Goal: Information Seeking & Learning: Learn about a topic

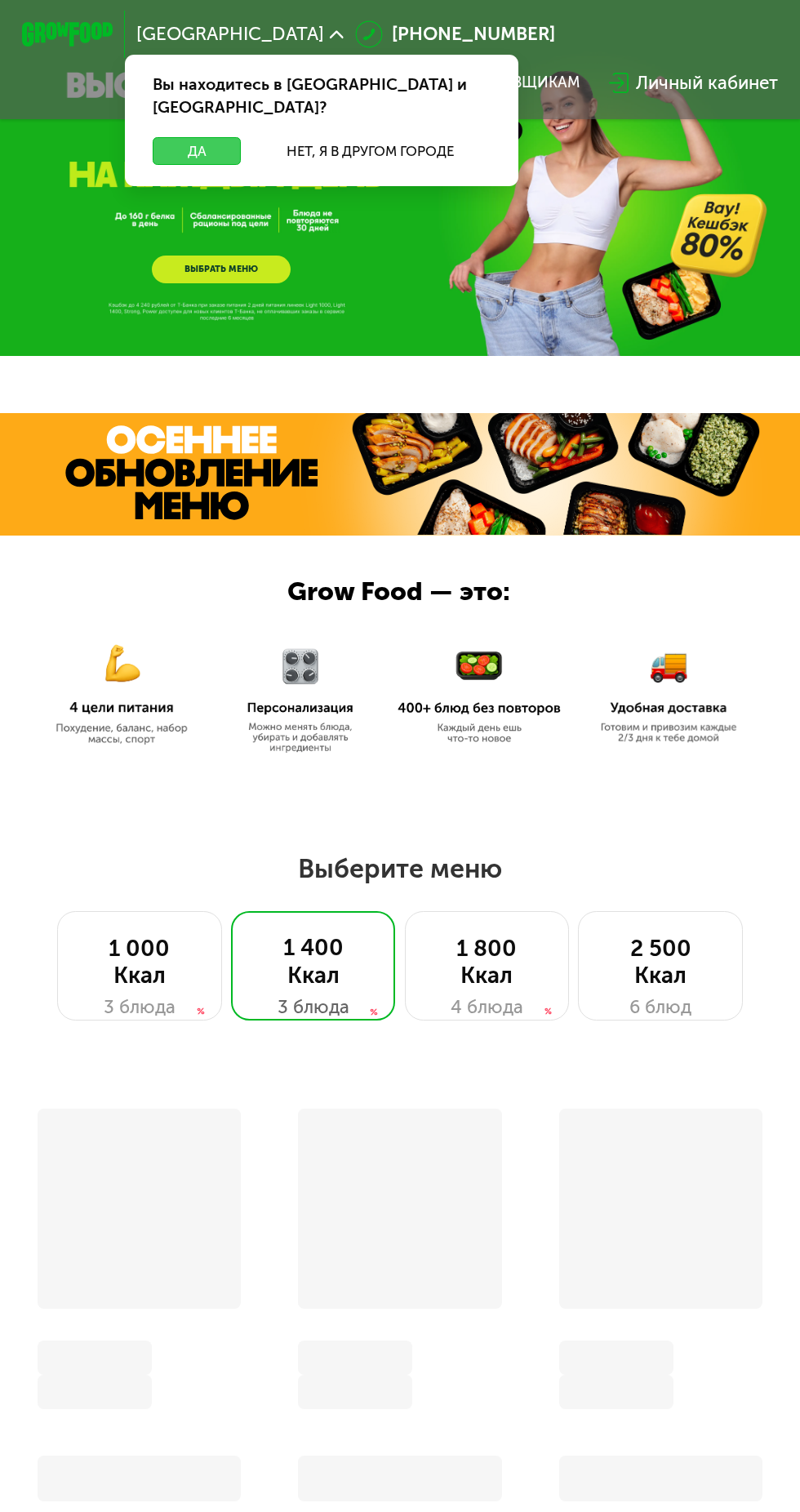
click at [197, 137] on button "Да" at bounding box center [197, 151] width 88 height 28
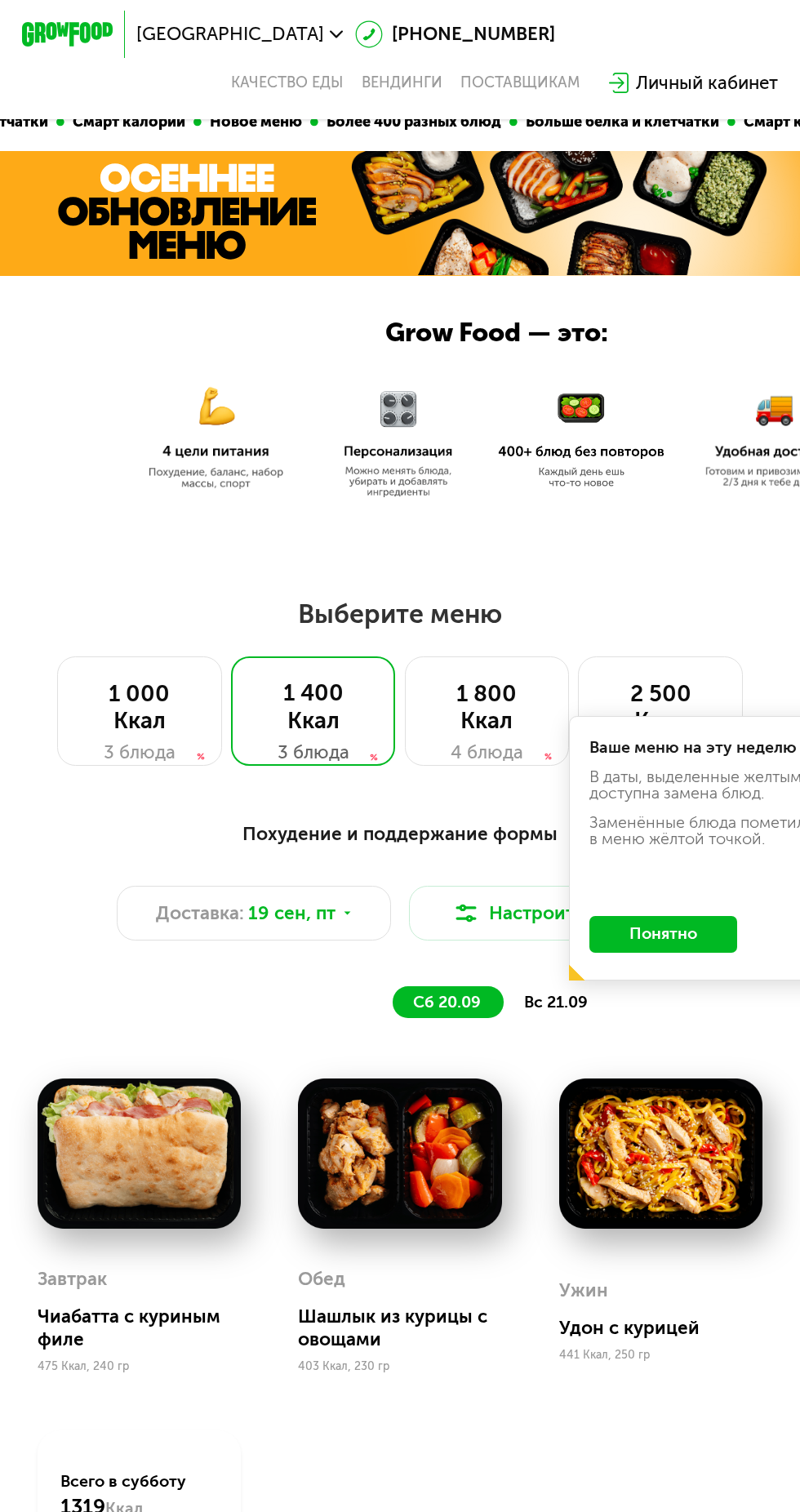
scroll to position [277, 0]
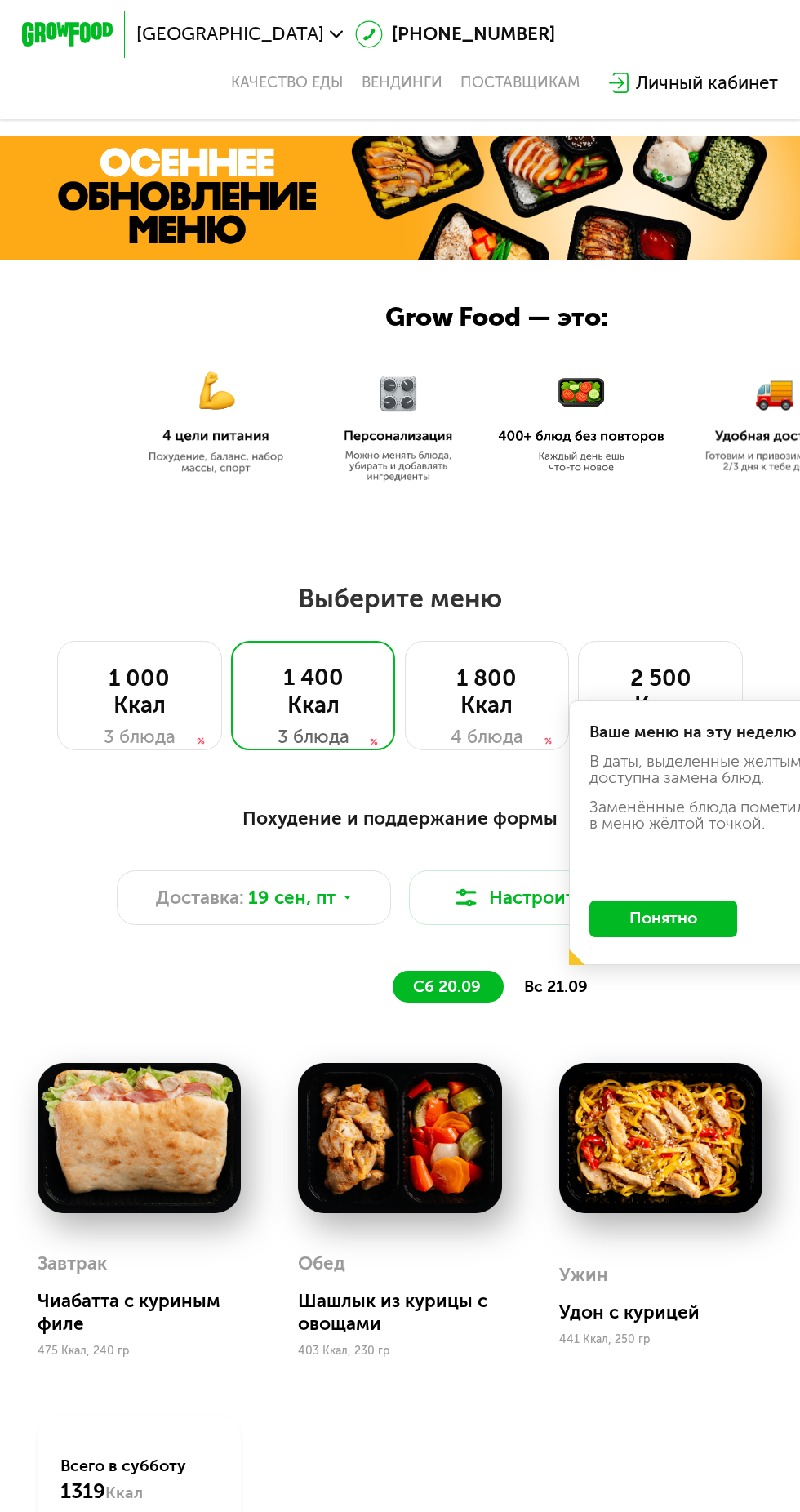
click at [696, 931] on button "Понятно" at bounding box center [663, 918] width 148 height 37
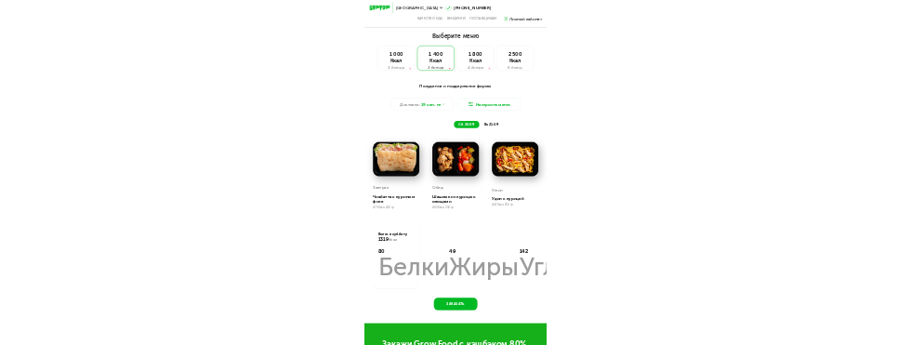
scroll to position [781, 0]
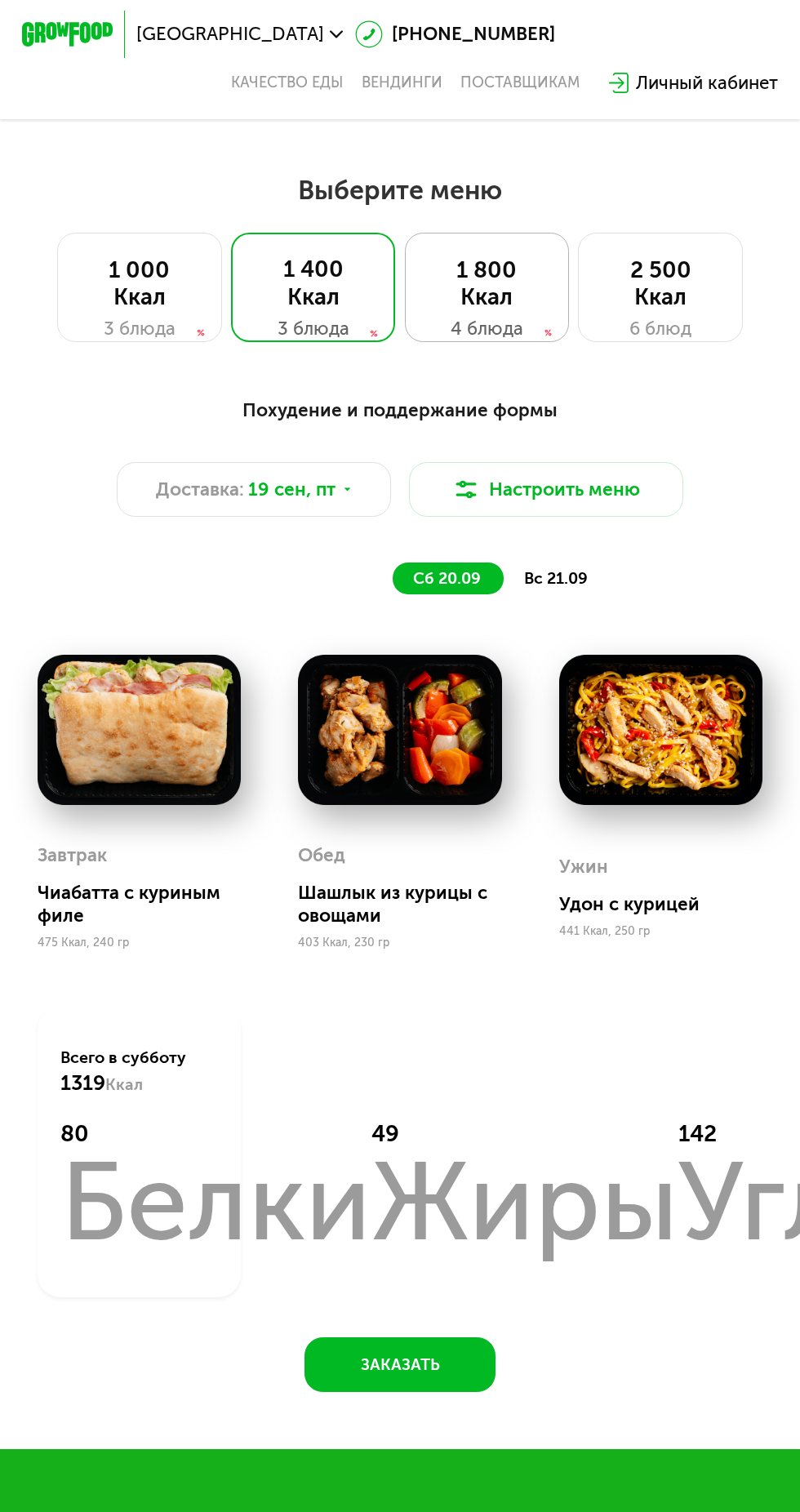
click at [533, 295] on div "1 800 Ккал" at bounding box center [487, 284] width 118 height 54
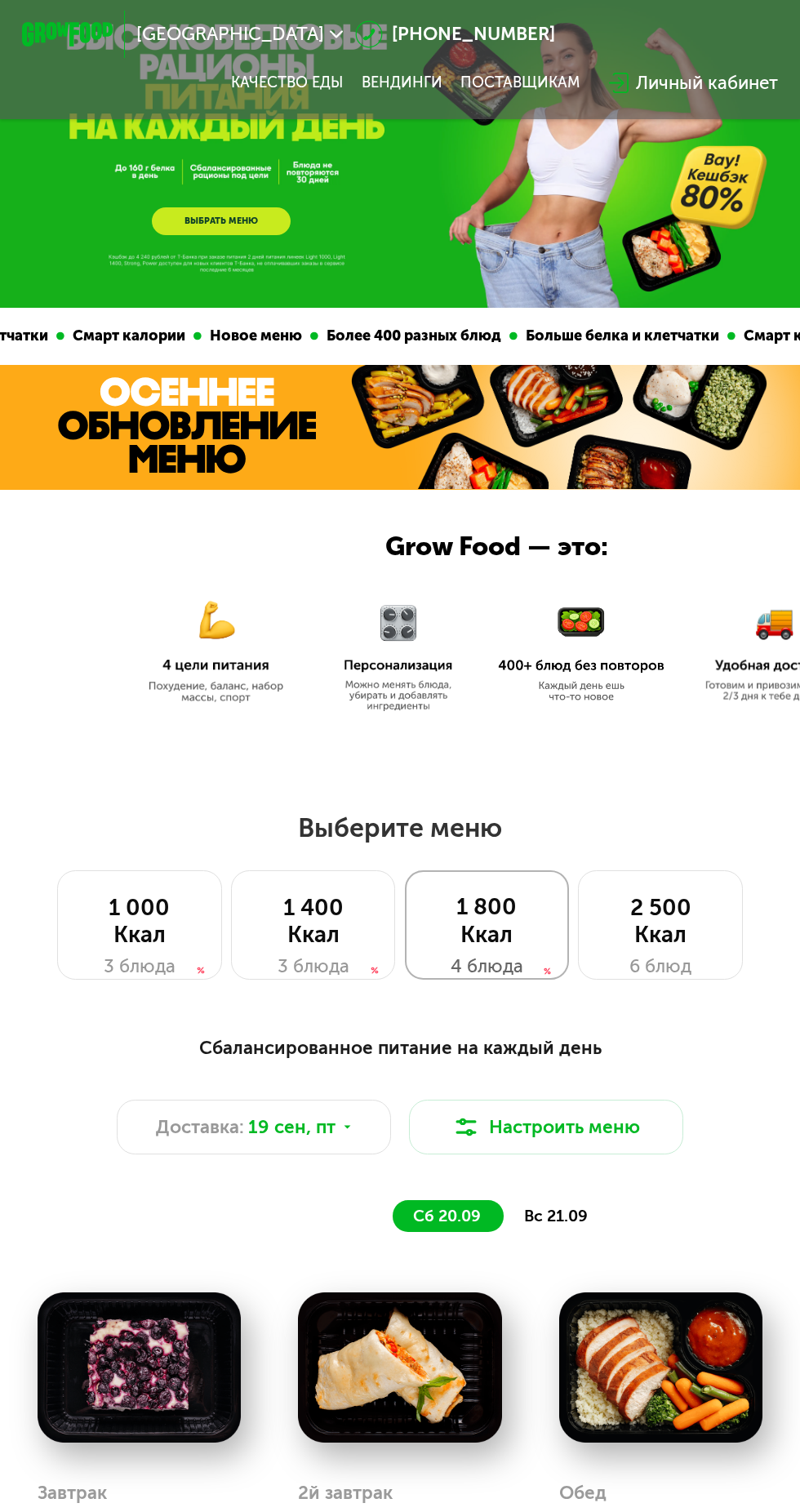
scroll to position [0, 0]
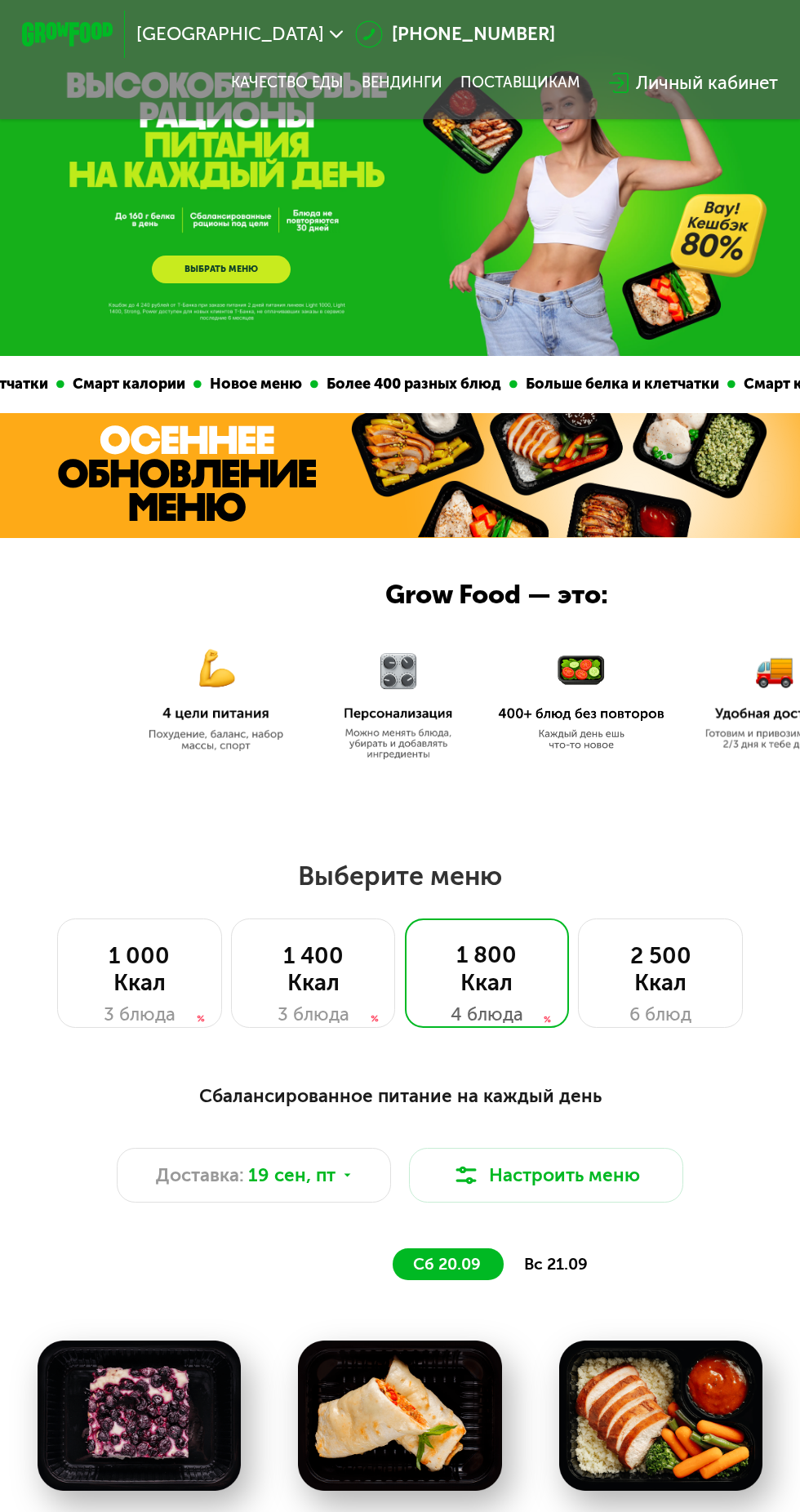
click at [573, 1258] on span "вс 21.09" at bounding box center [556, 1264] width 64 height 18
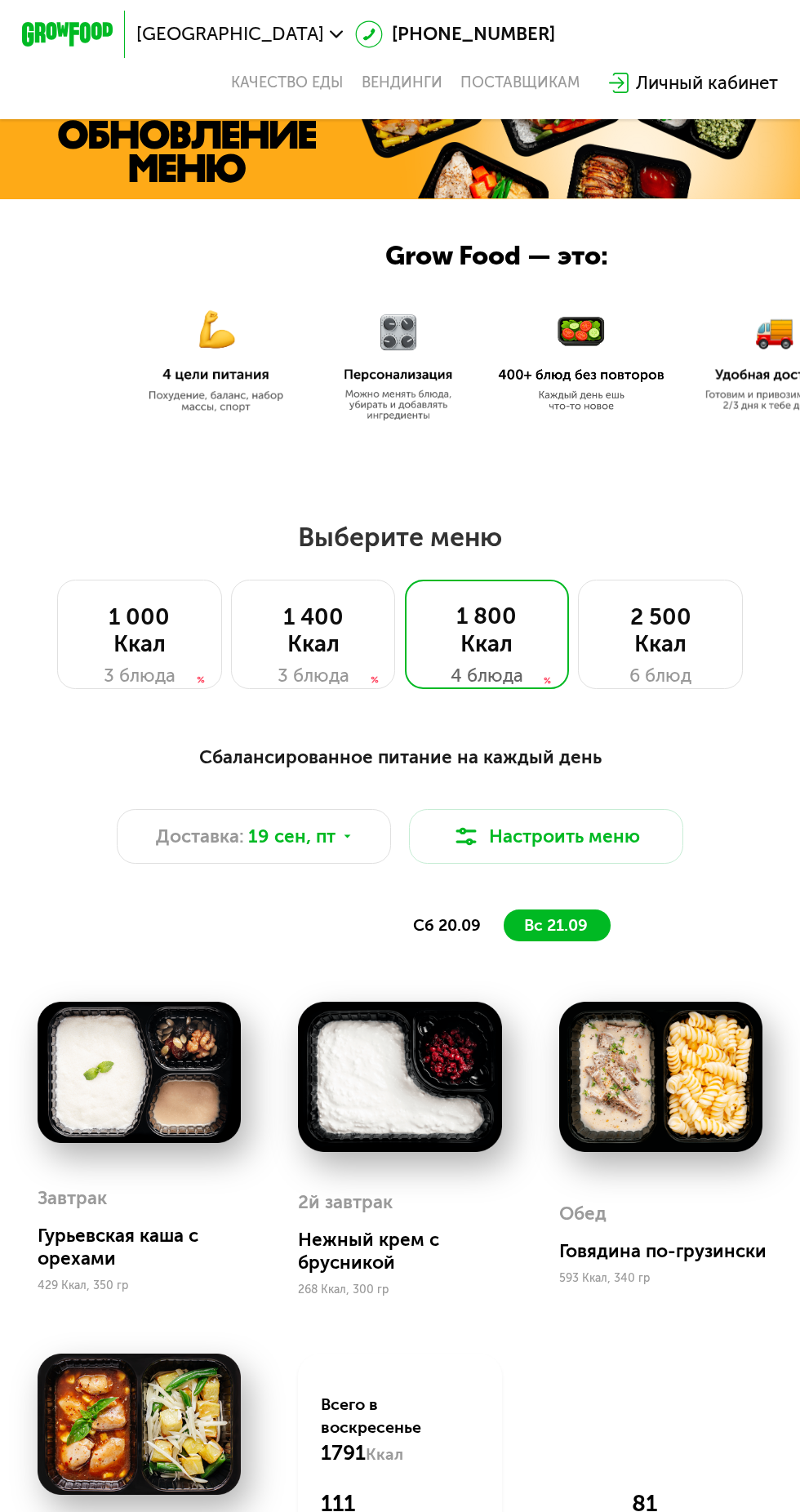
scroll to position [375, 0]
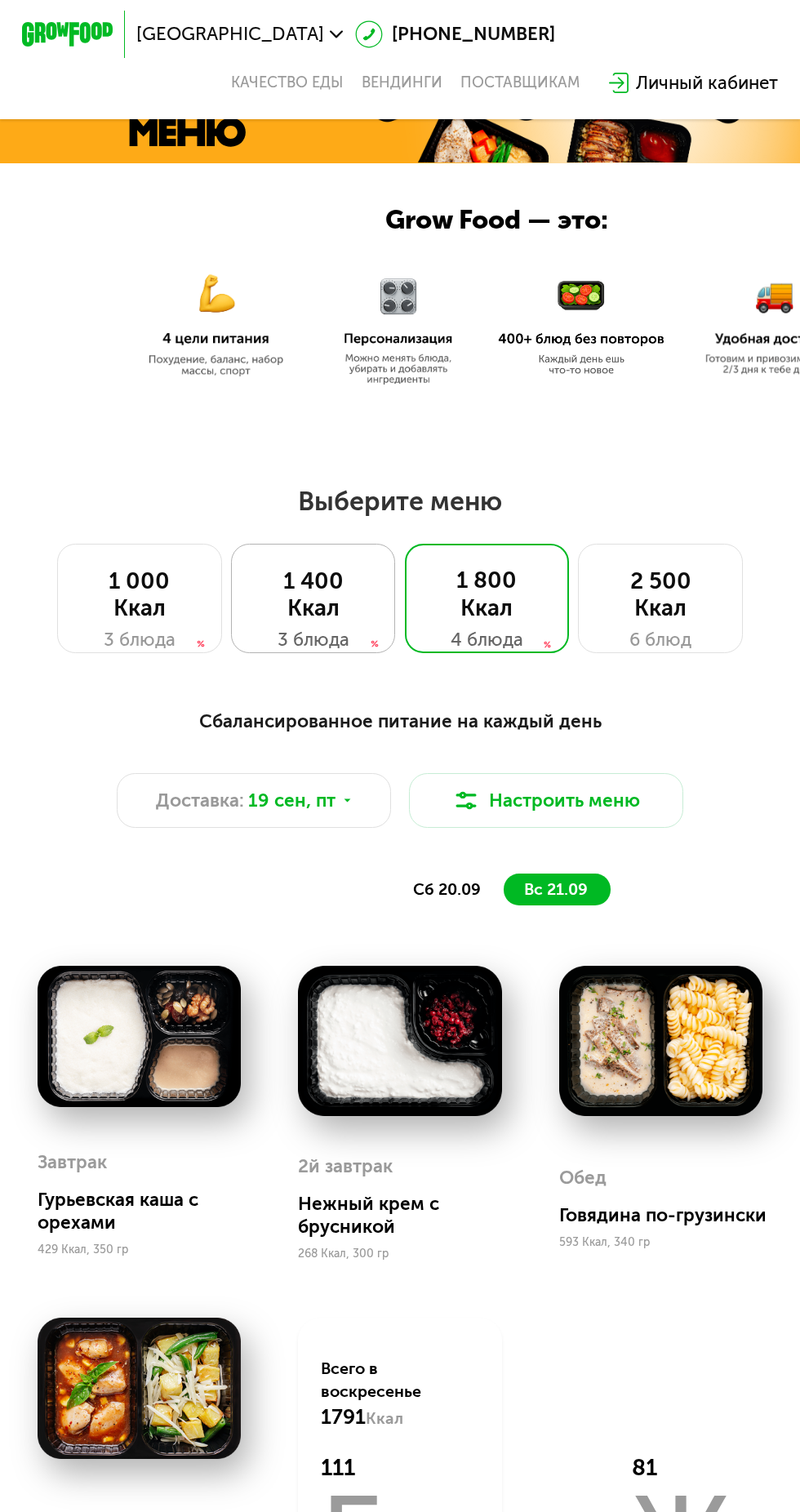
click at [321, 623] on div "1 400 Ккал 3 блюда" at bounding box center [314, 598] width 165 height 110
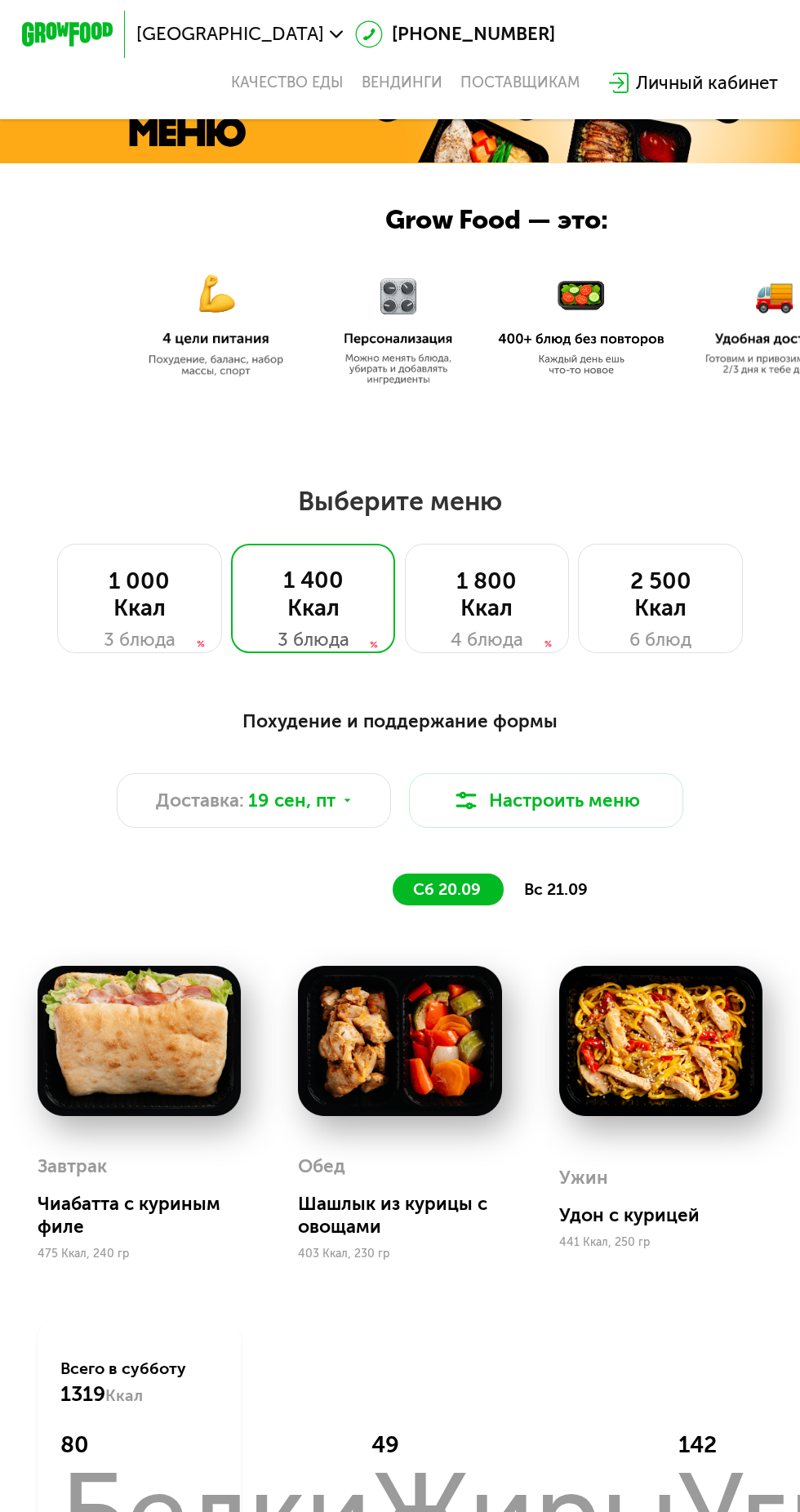
click at [570, 897] on span "вс 21.09" at bounding box center [556, 889] width 64 height 18
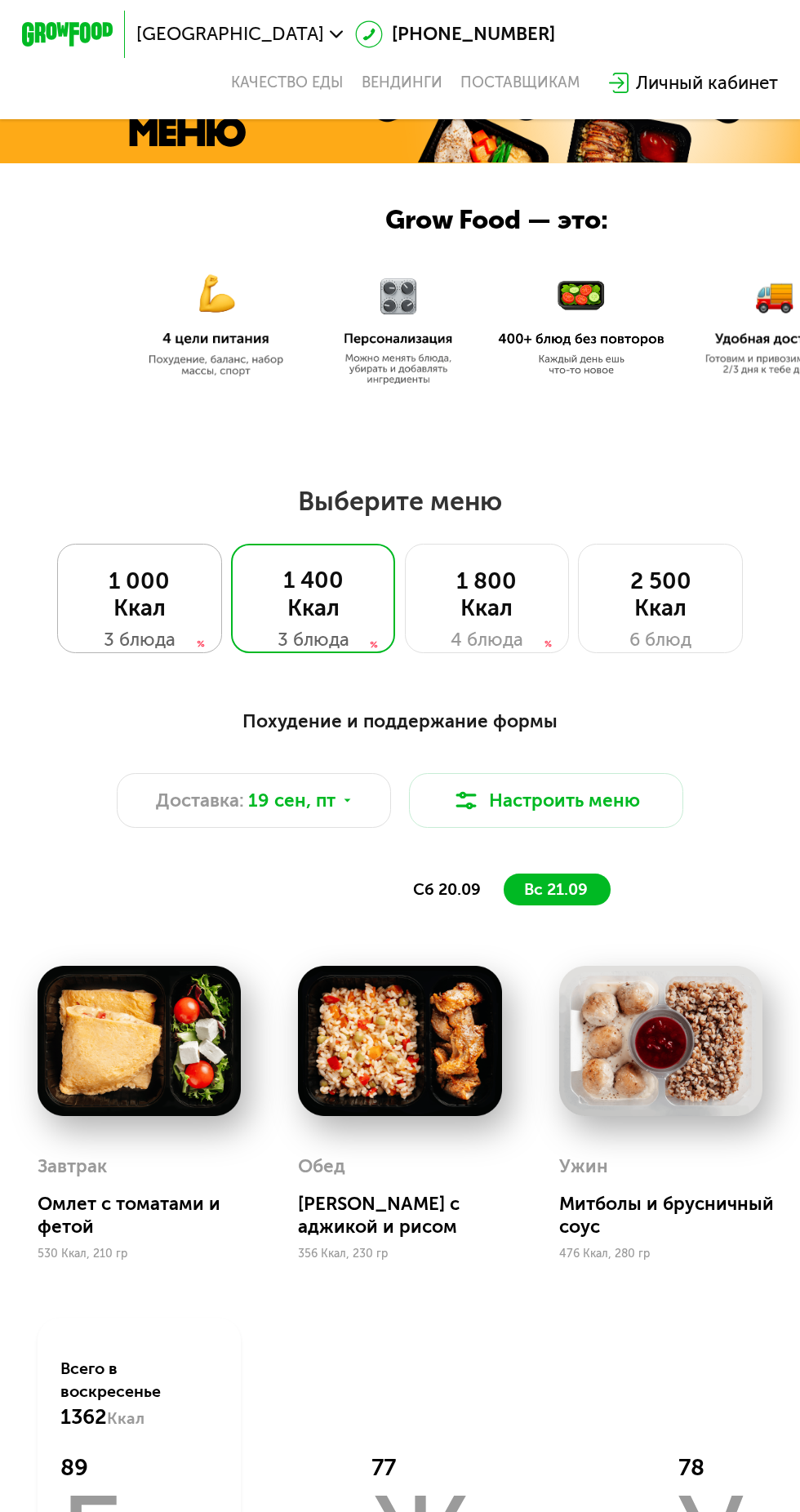
click at [134, 591] on div "1 000 Ккал" at bounding box center [140, 594] width 118 height 54
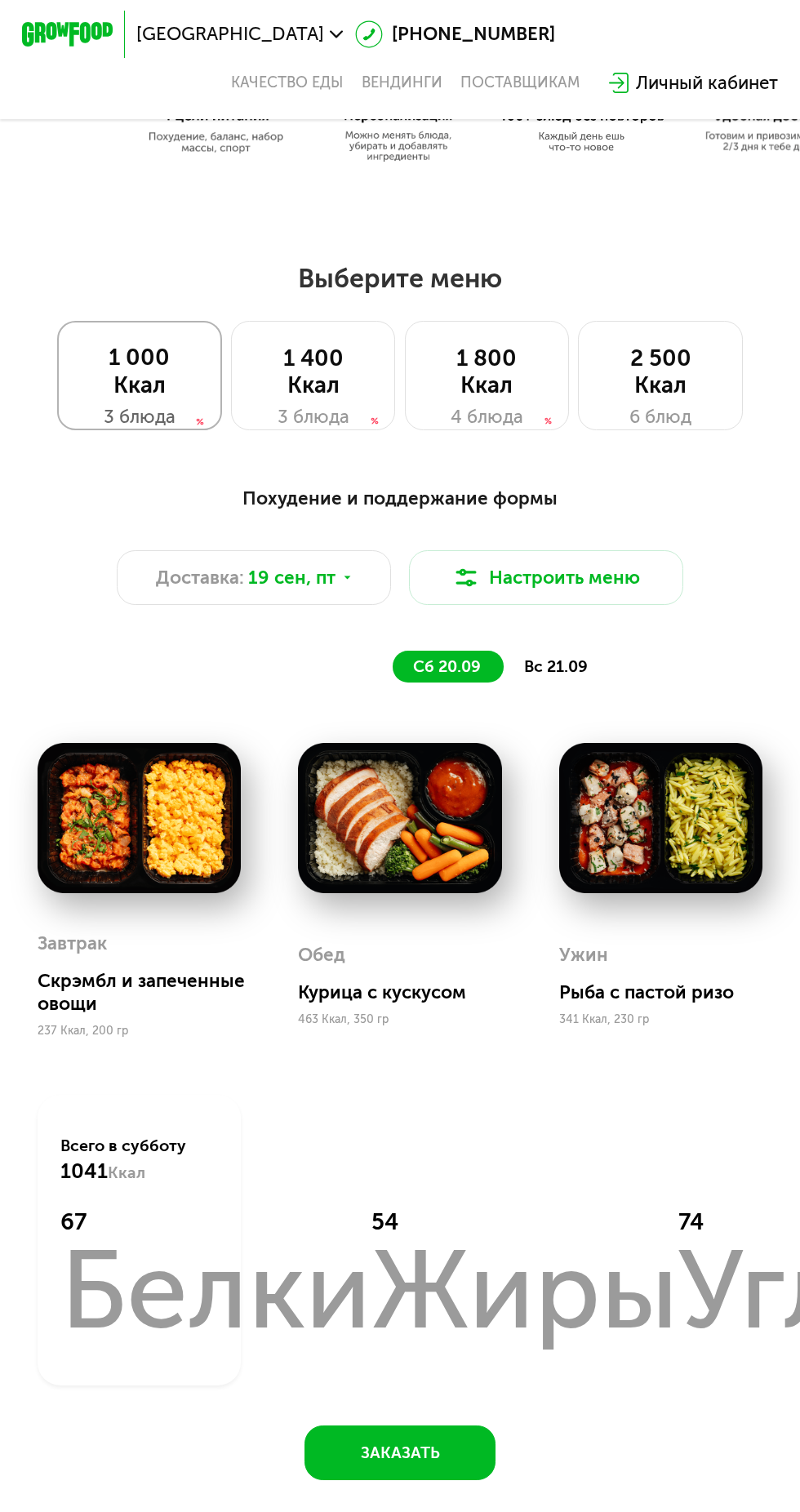
scroll to position [599, 0]
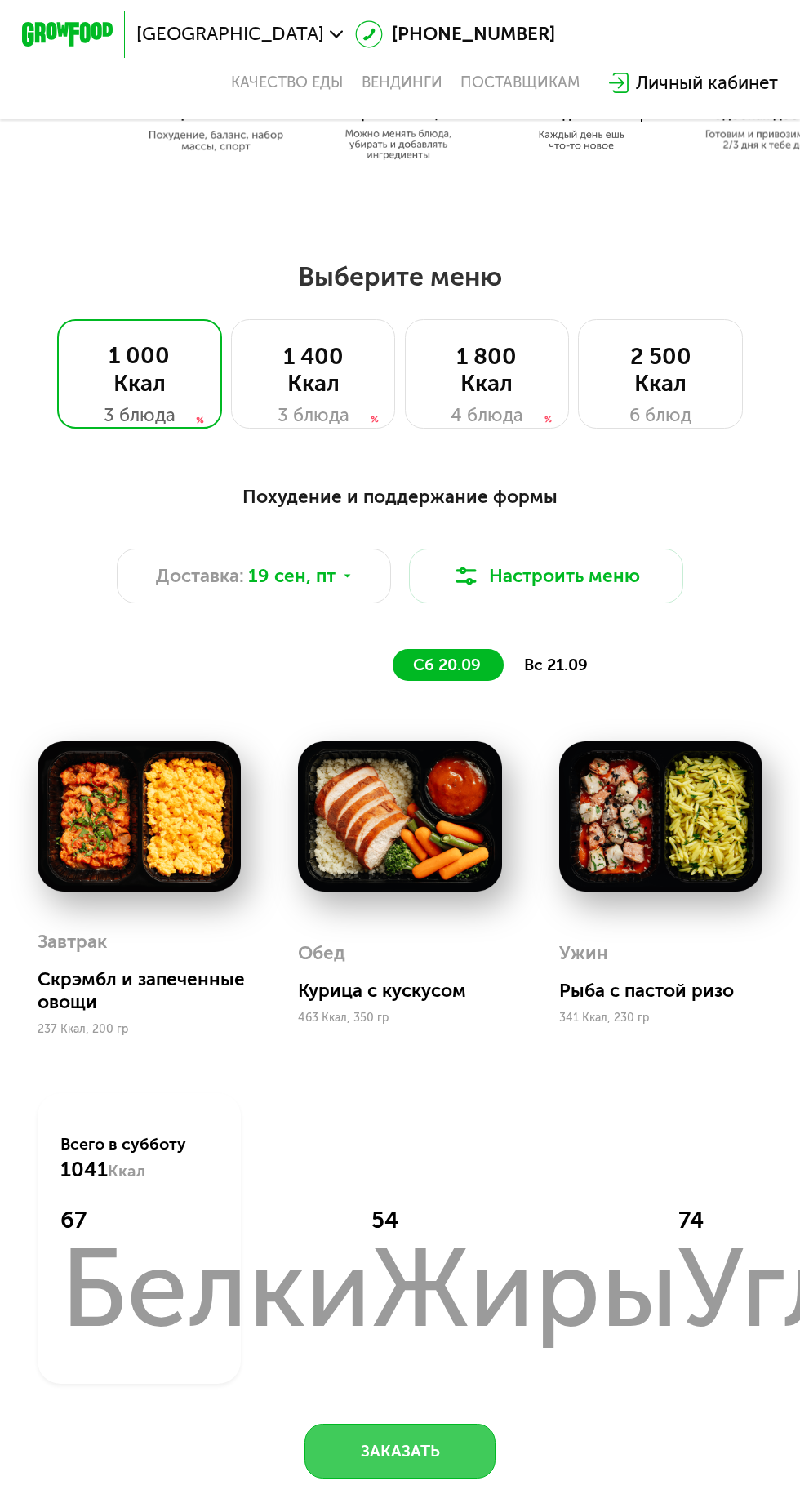
click at [432, 1459] on button "Заказать" at bounding box center [400, 1451] width 191 height 54
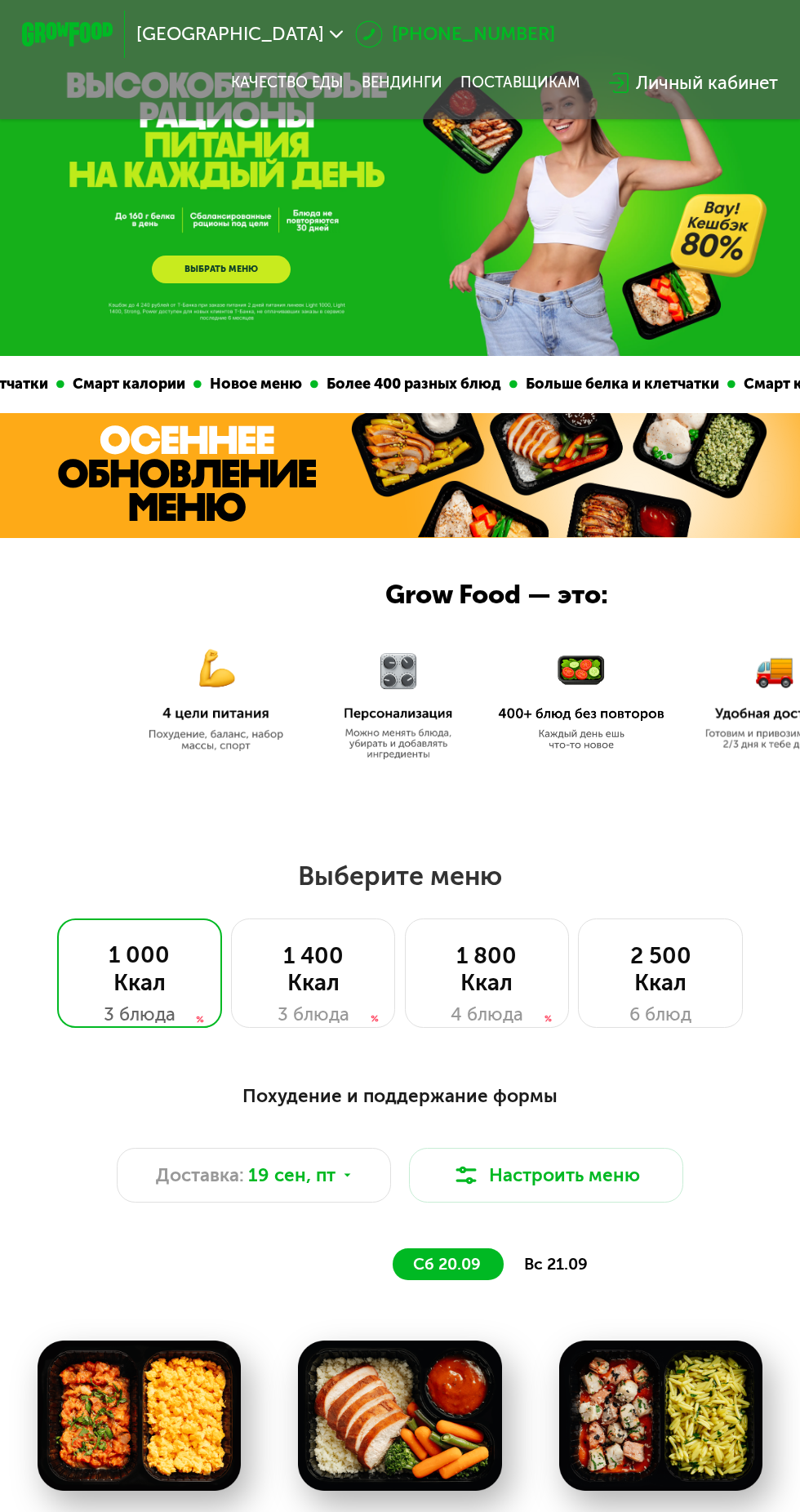
click at [355, 26] on icon at bounding box center [369, 34] width 28 height 28
click at [190, 34] on span "[GEOGRAPHIC_DATA]" at bounding box center [230, 34] width 188 height 18
click at [551, 723] on img at bounding box center [581, 702] width 167 height 97
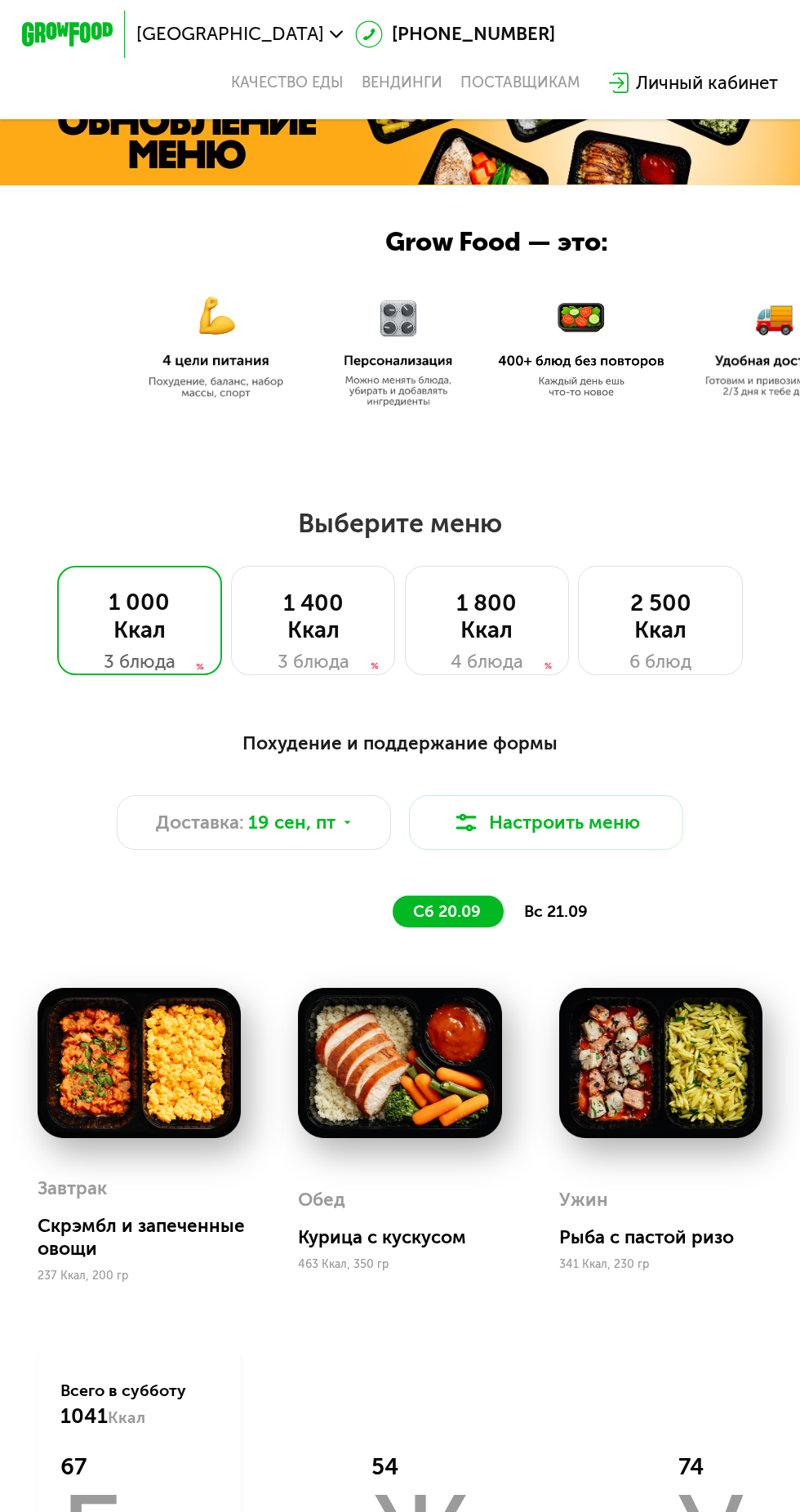
scroll to position [362, 0]
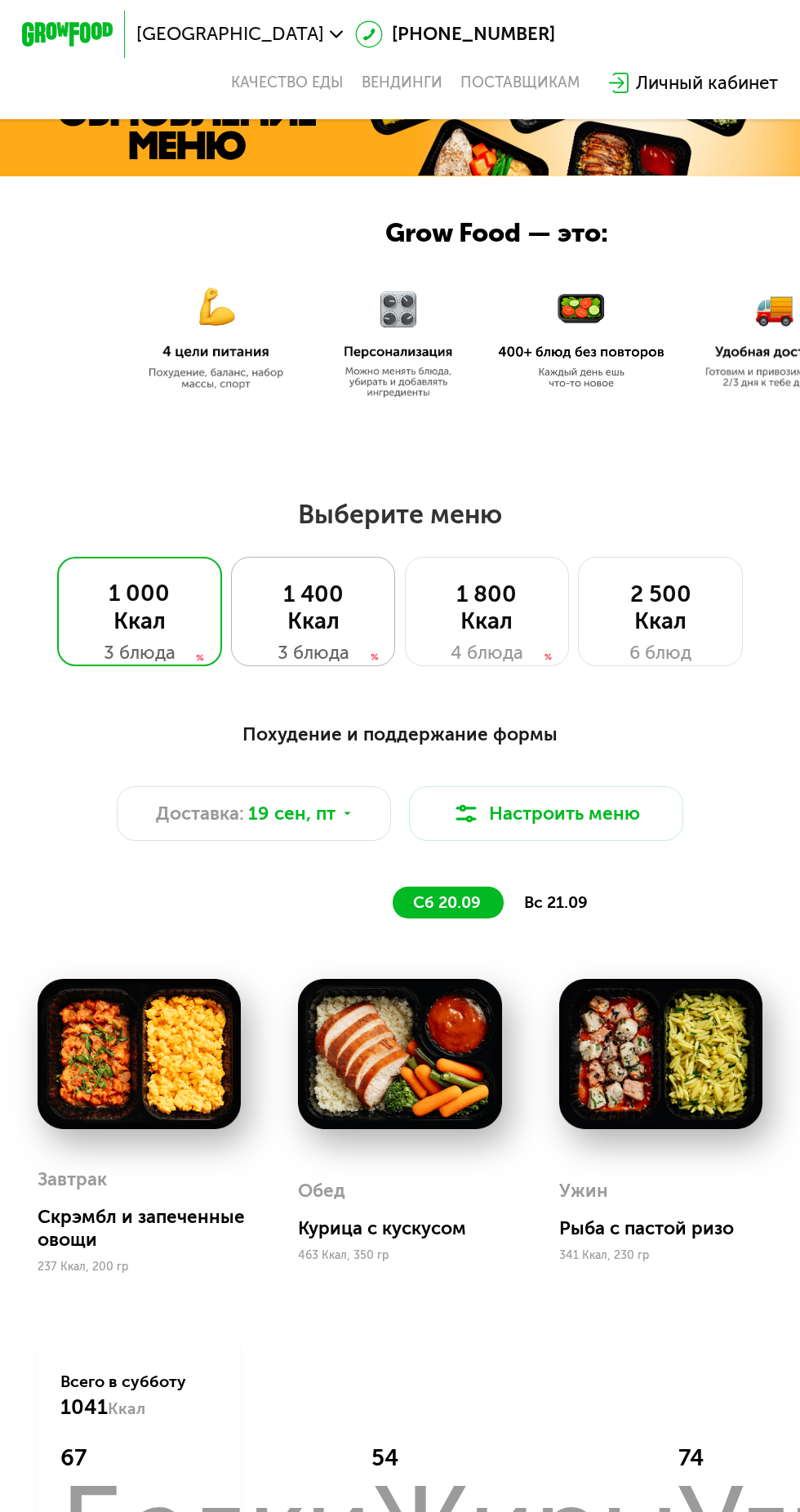
click at [334, 631] on div "1 400 Ккал" at bounding box center [314, 608] width 118 height 54
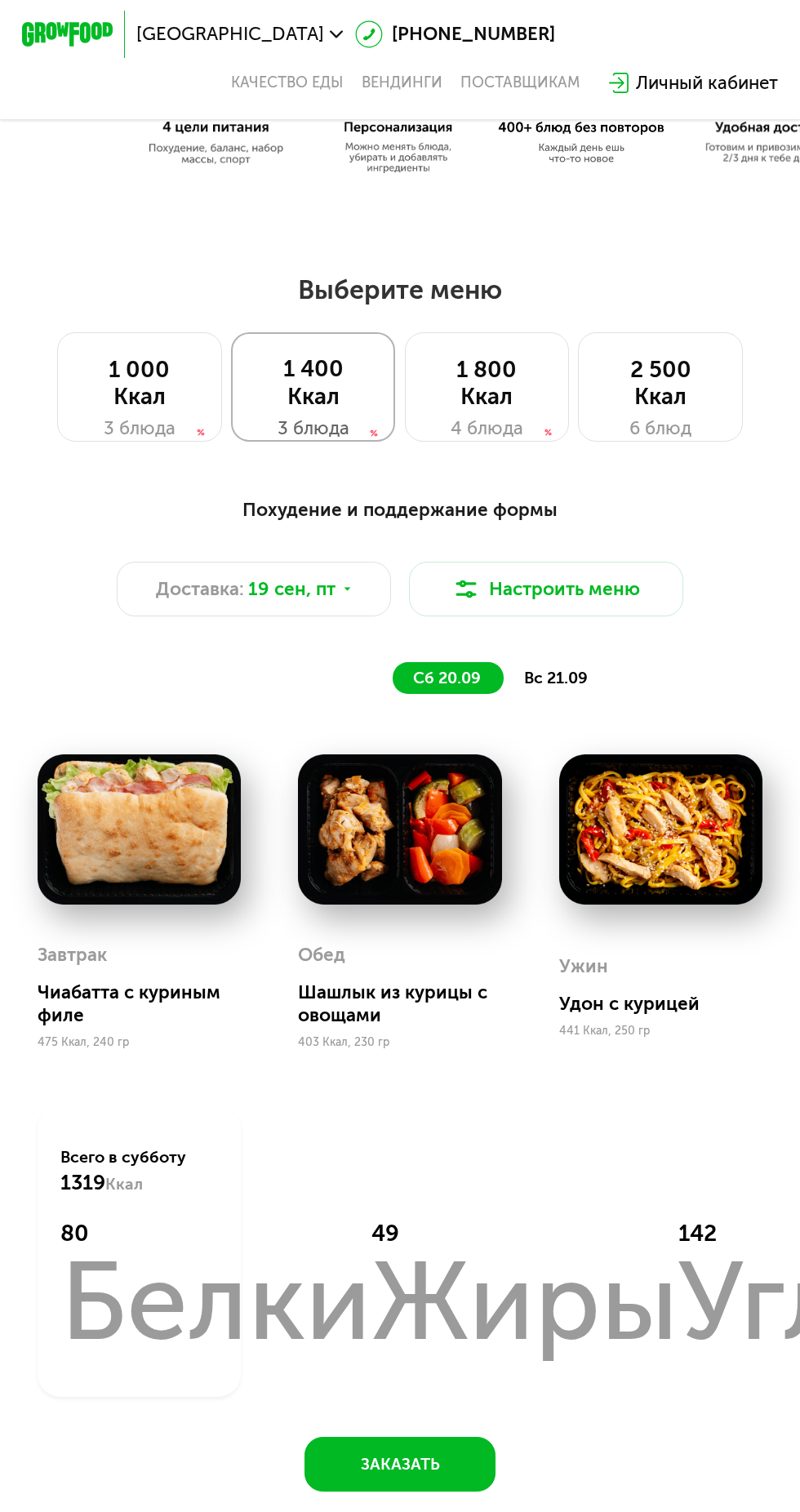
scroll to position [585, 0]
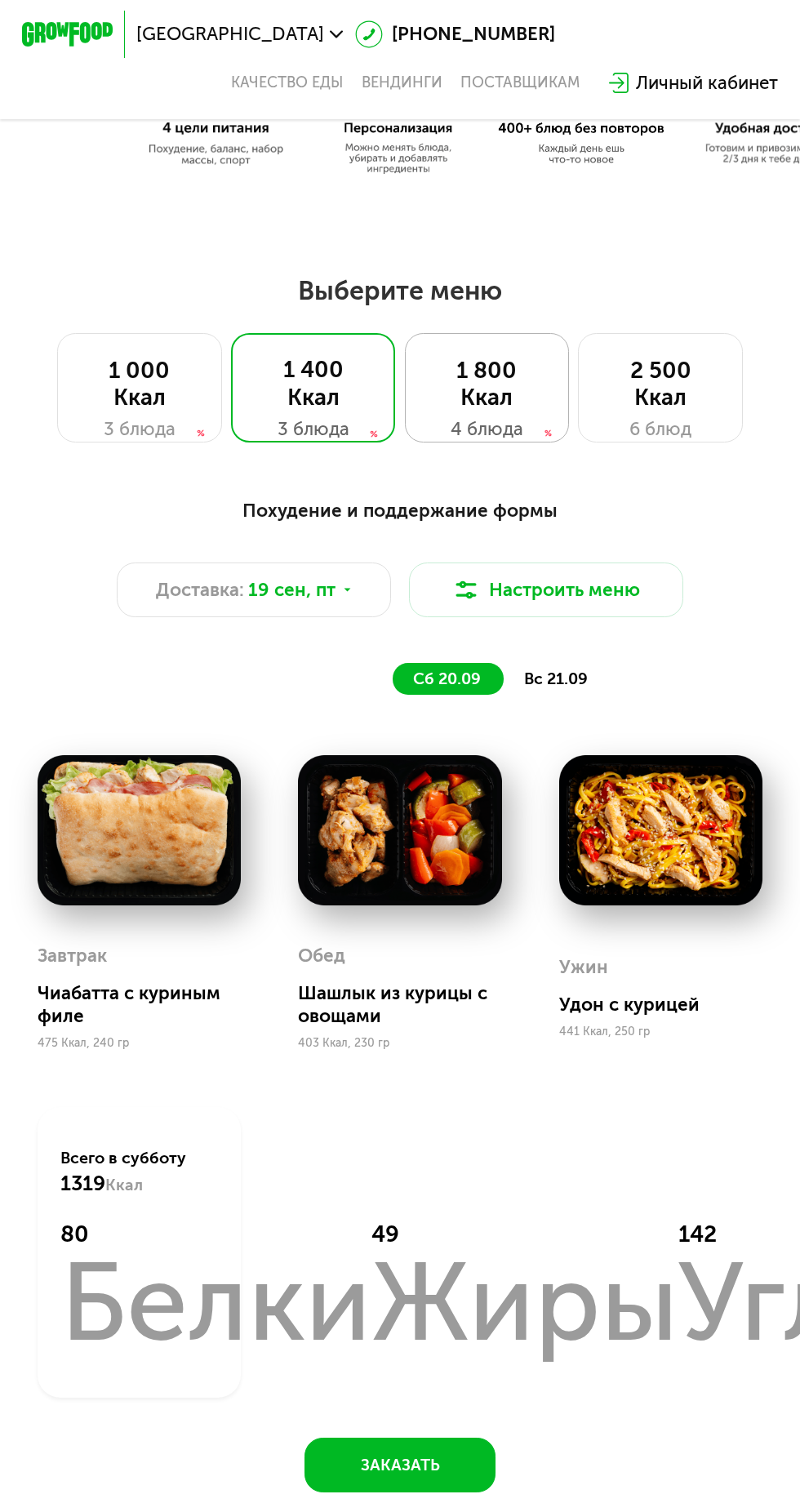
click at [511, 400] on div "1 800 Ккал" at bounding box center [487, 384] width 118 height 54
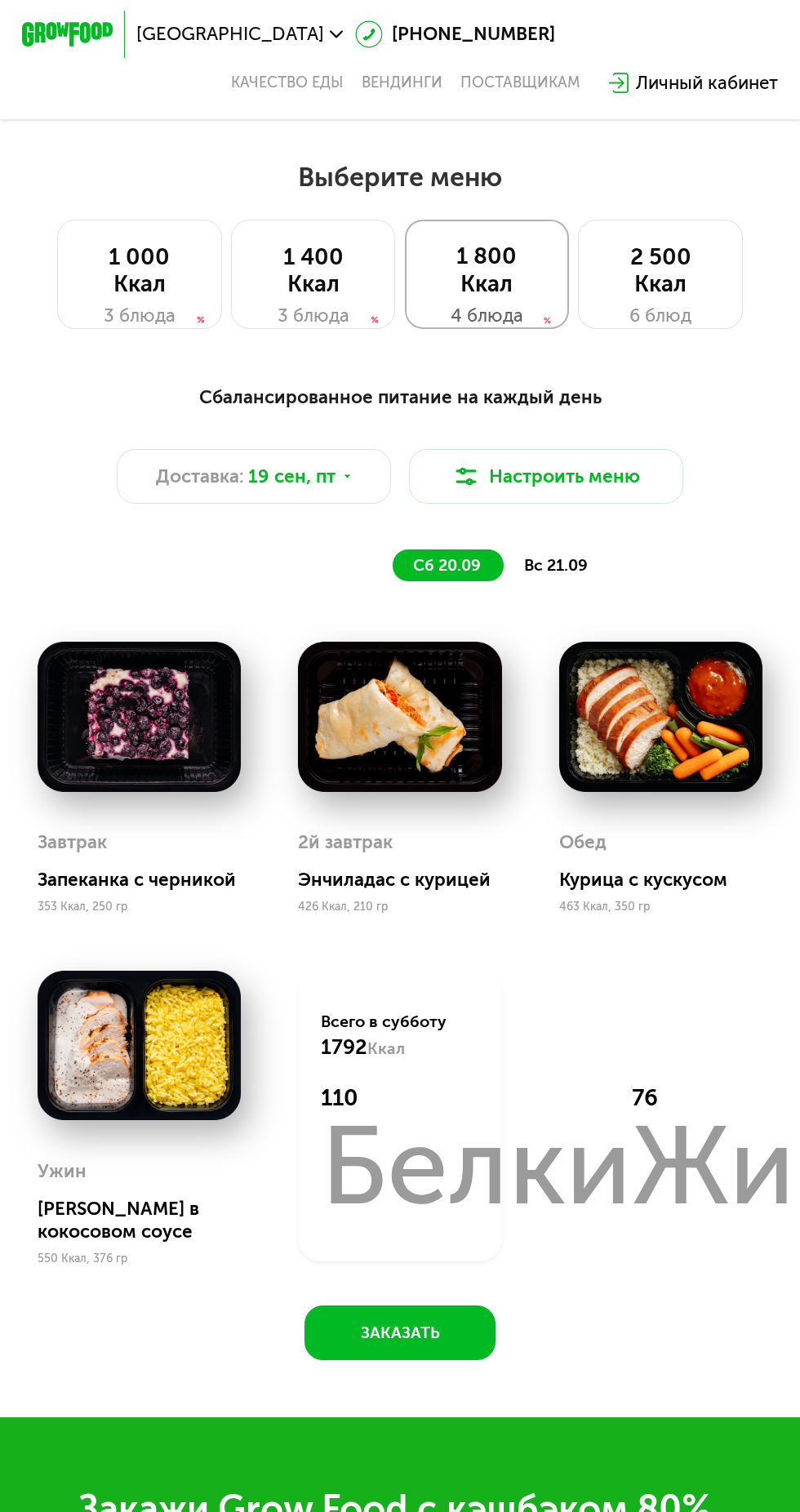
scroll to position [679, 0]
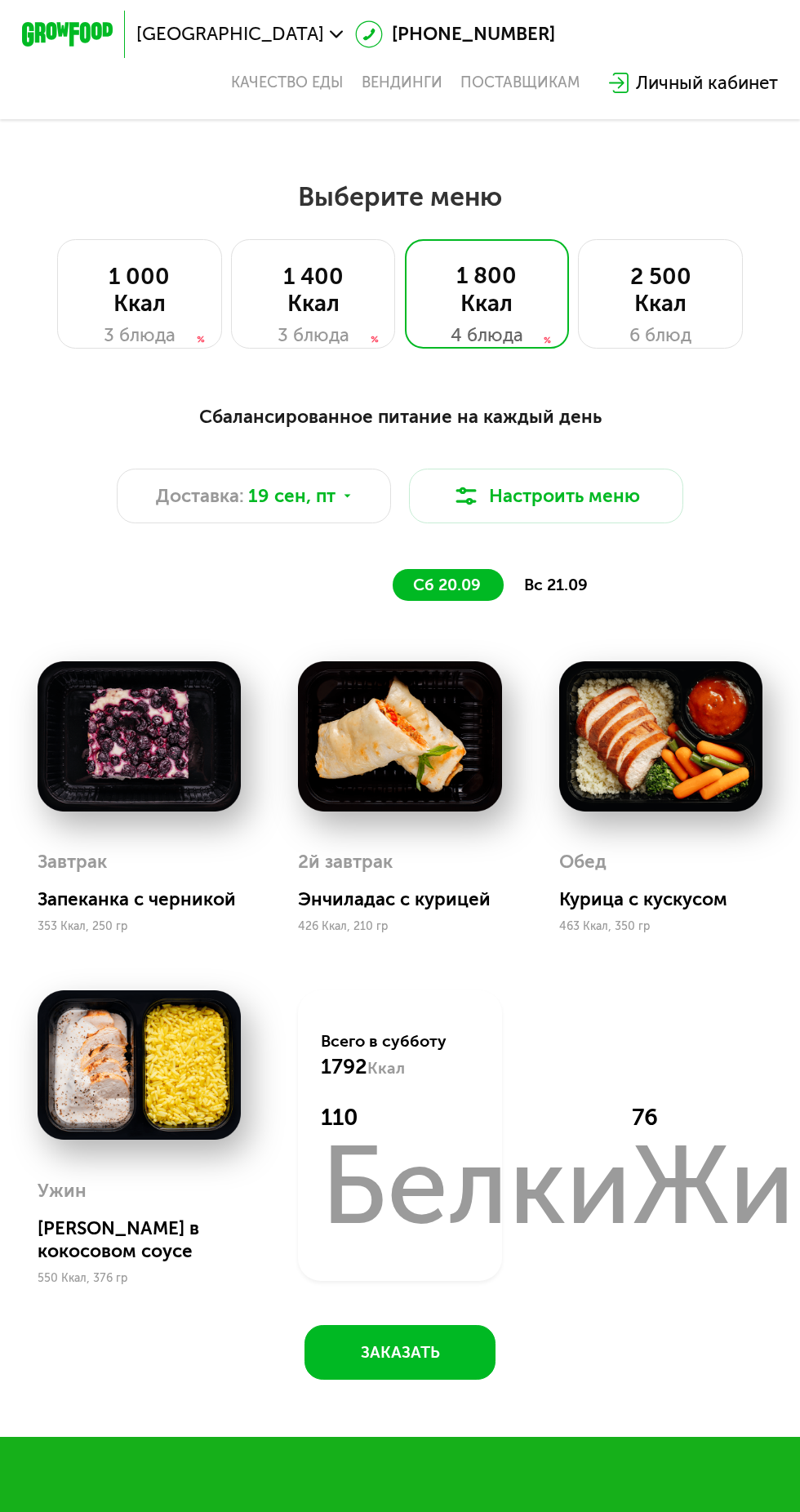
click at [573, 592] on span "вс 21.09" at bounding box center [556, 584] width 64 height 18
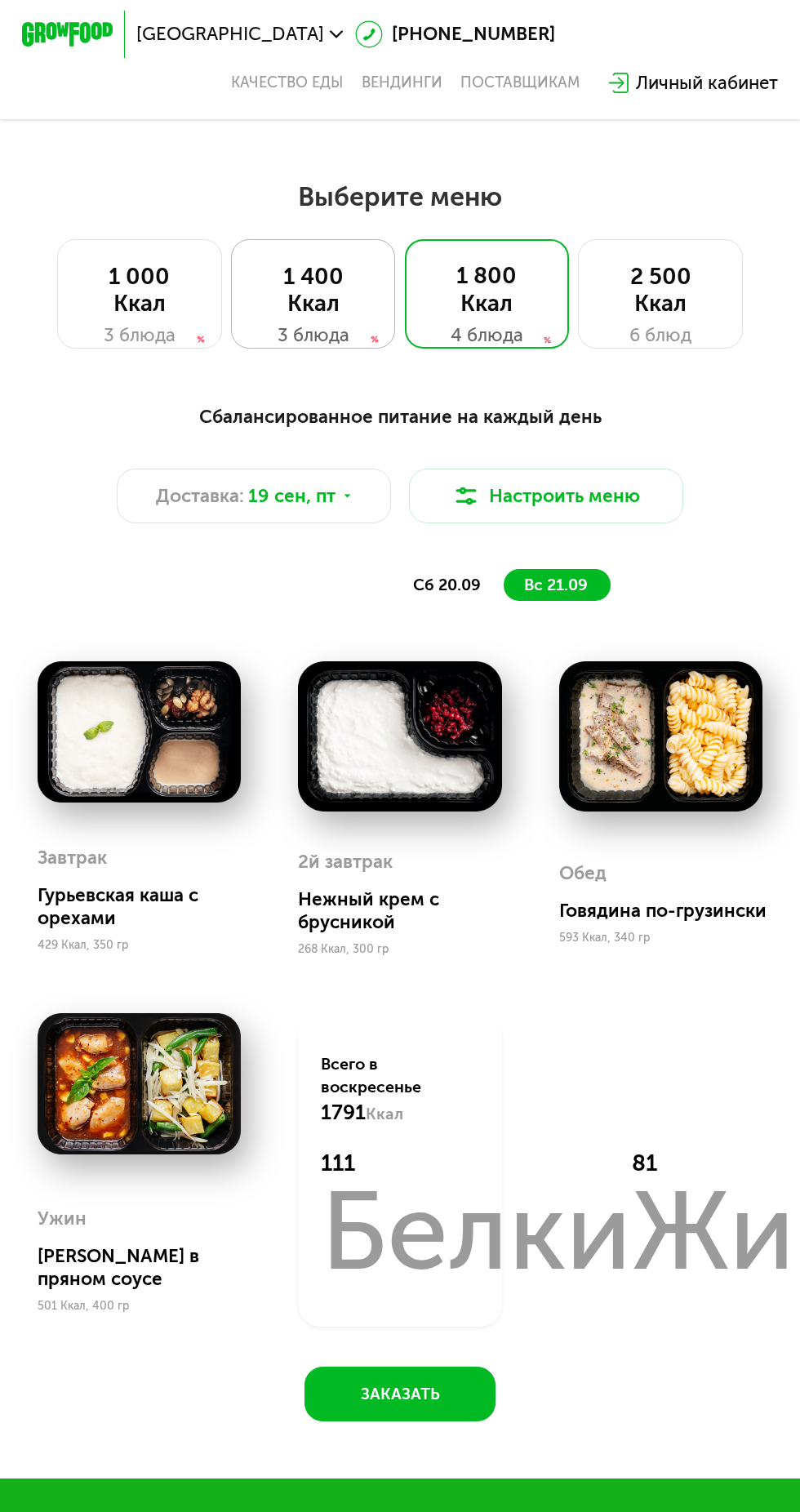
click at [317, 297] on div "1 400 Ккал" at bounding box center [314, 290] width 118 height 54
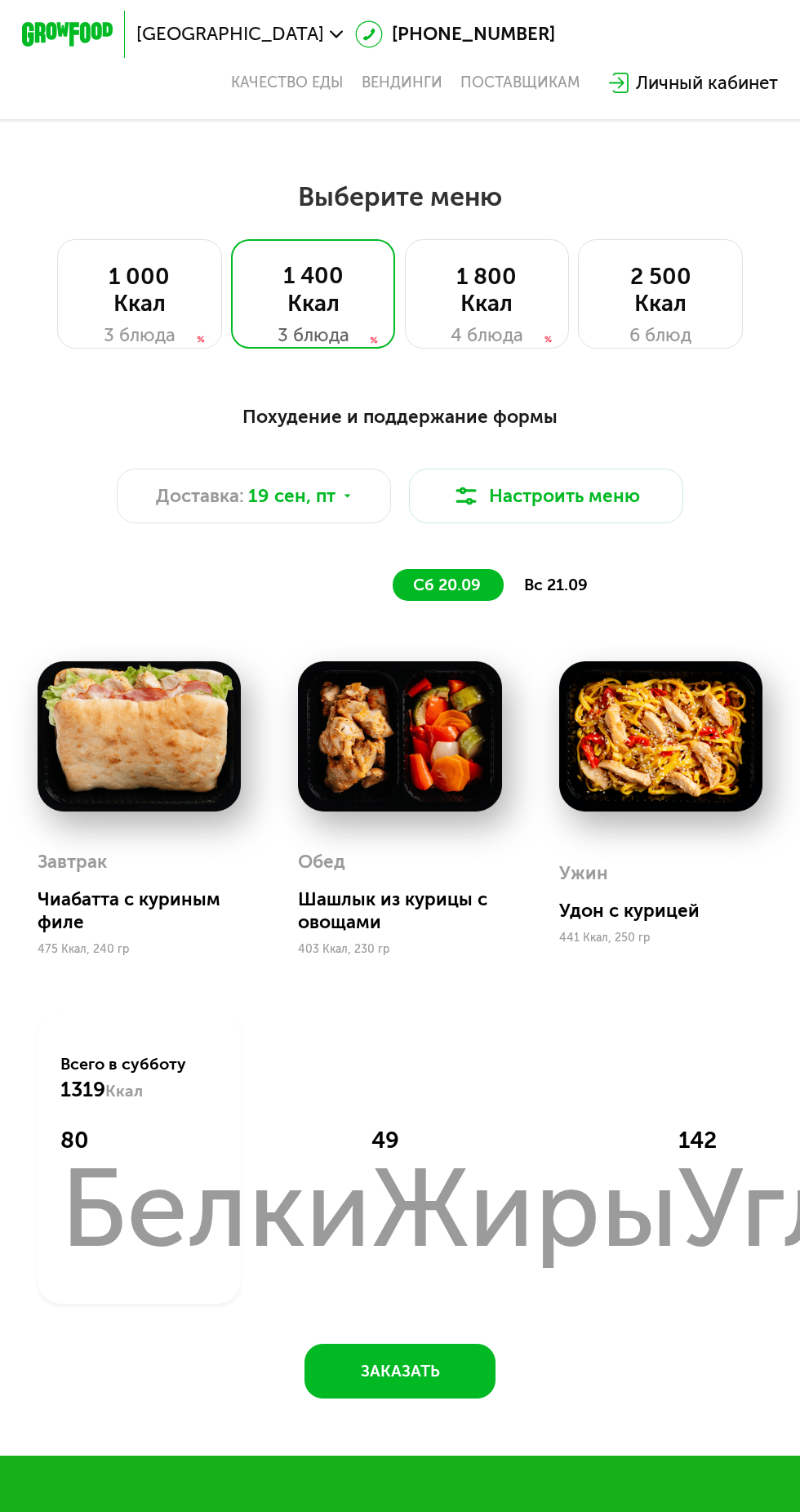
click at [575, 586] on span "вс 21.09" at bounding box center [556, 584] width 64 height 18
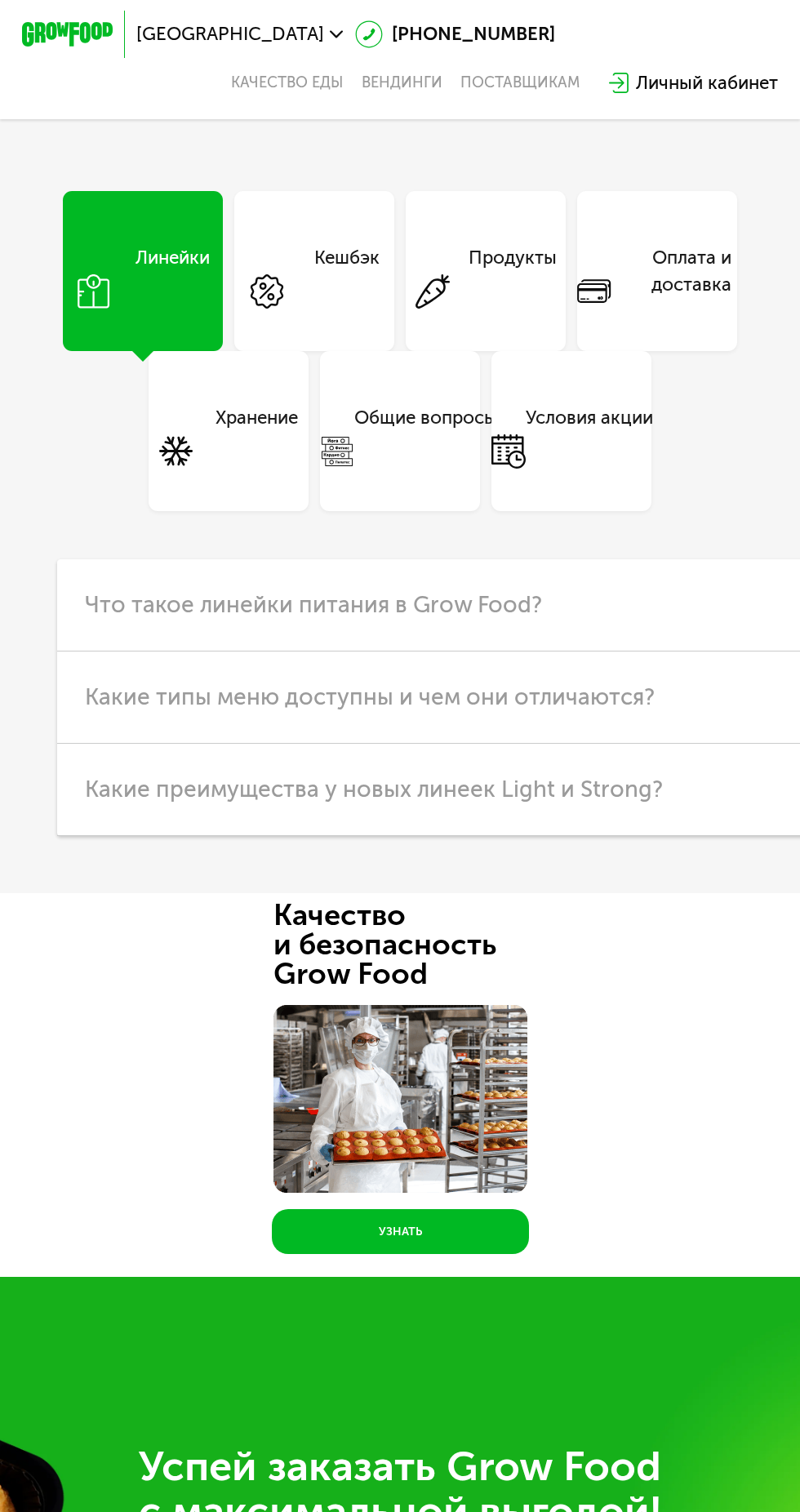
scroll to position [4714, 0]
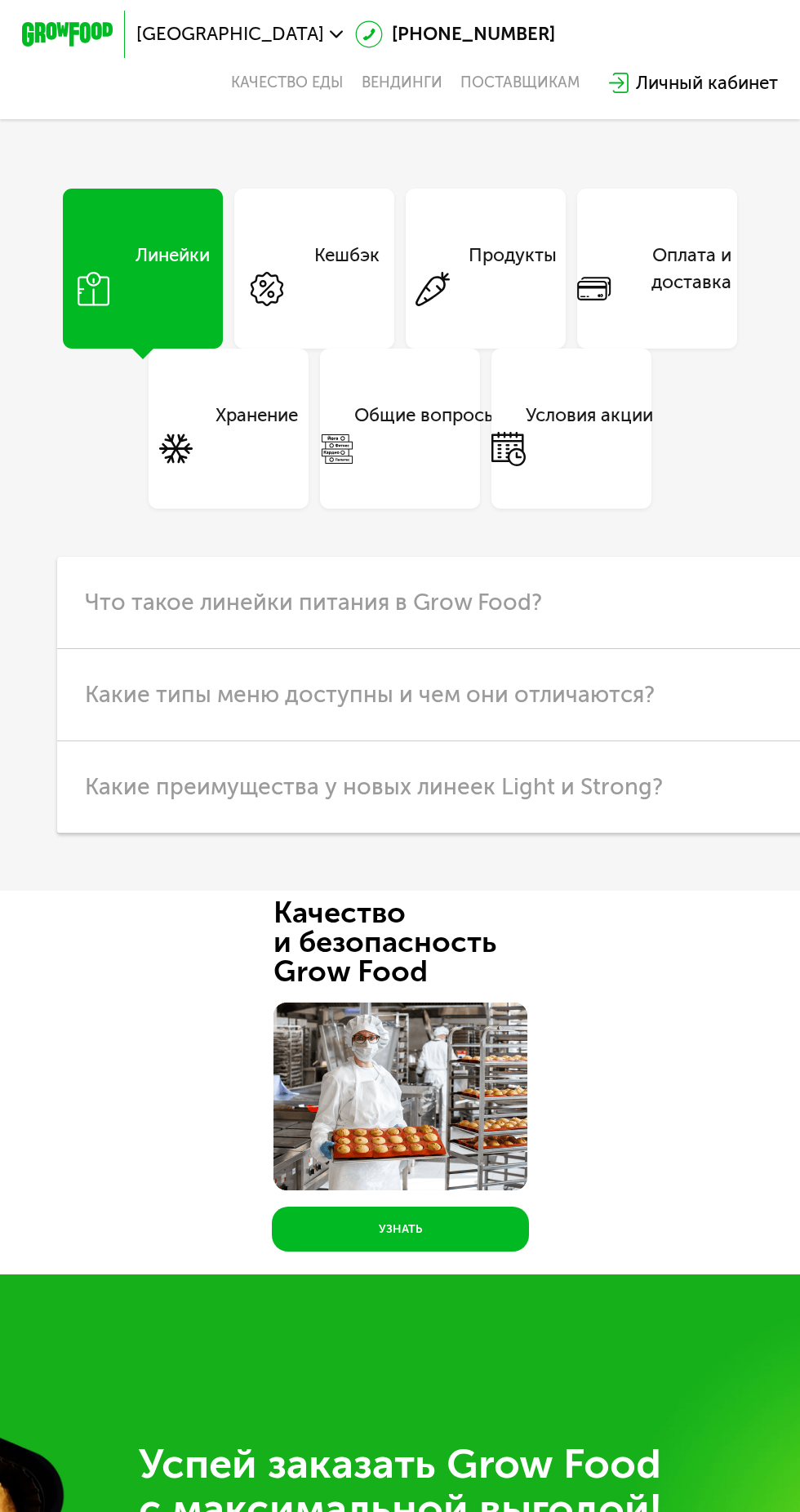
click at [679, 244] on div "Оплата и доставка" at bounding box center [691, 269] width 160 height 54
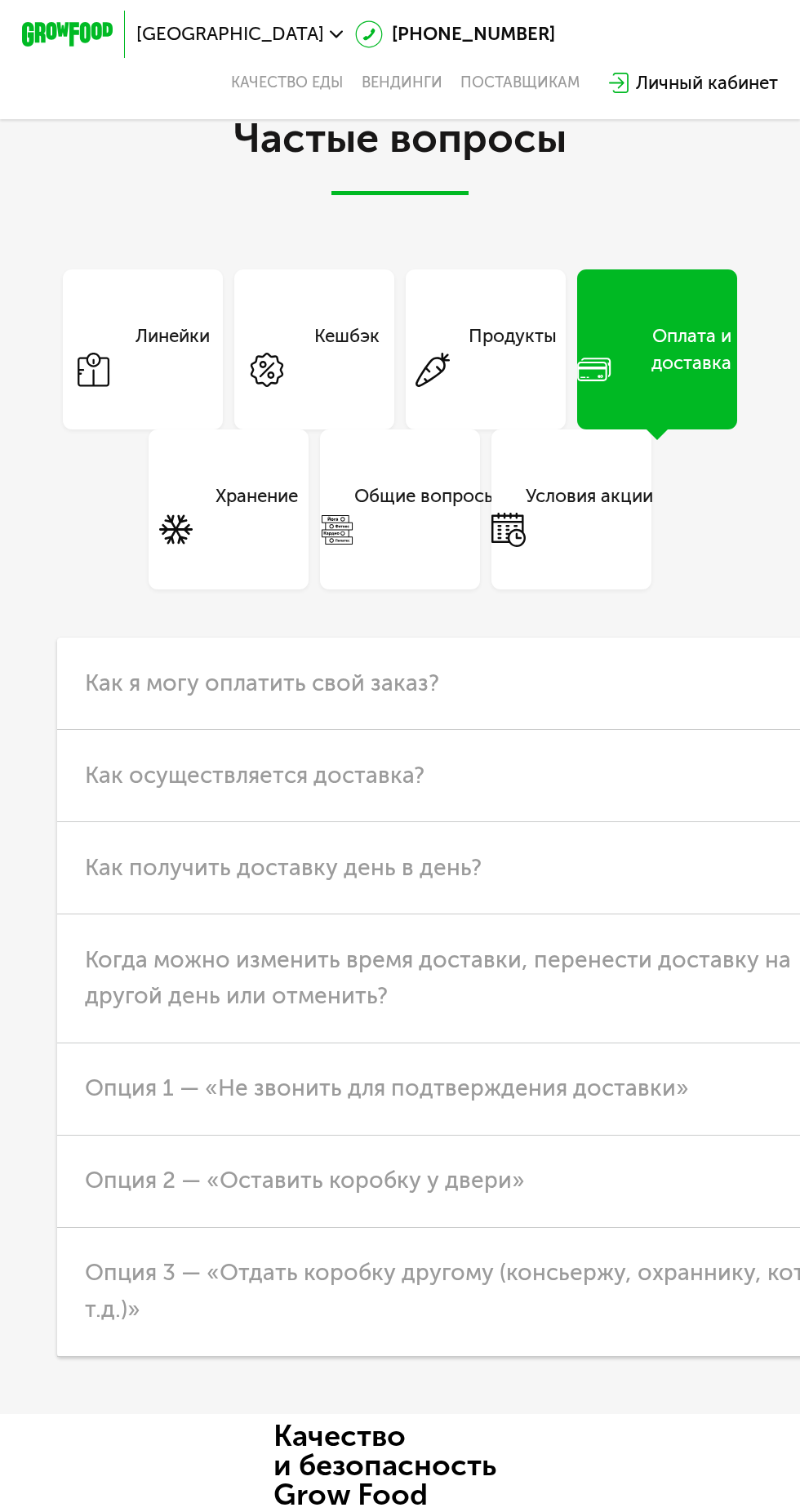
scroll to position [4633, 0]
click at [667, 359] on div "Оплата и доставка" at bounding box center [691, 350] width 160 height 54
click at [520, 699] on h3 "Как я могу оплатить свой заказ?" at bounding box center [495, 684] width 877 height 92
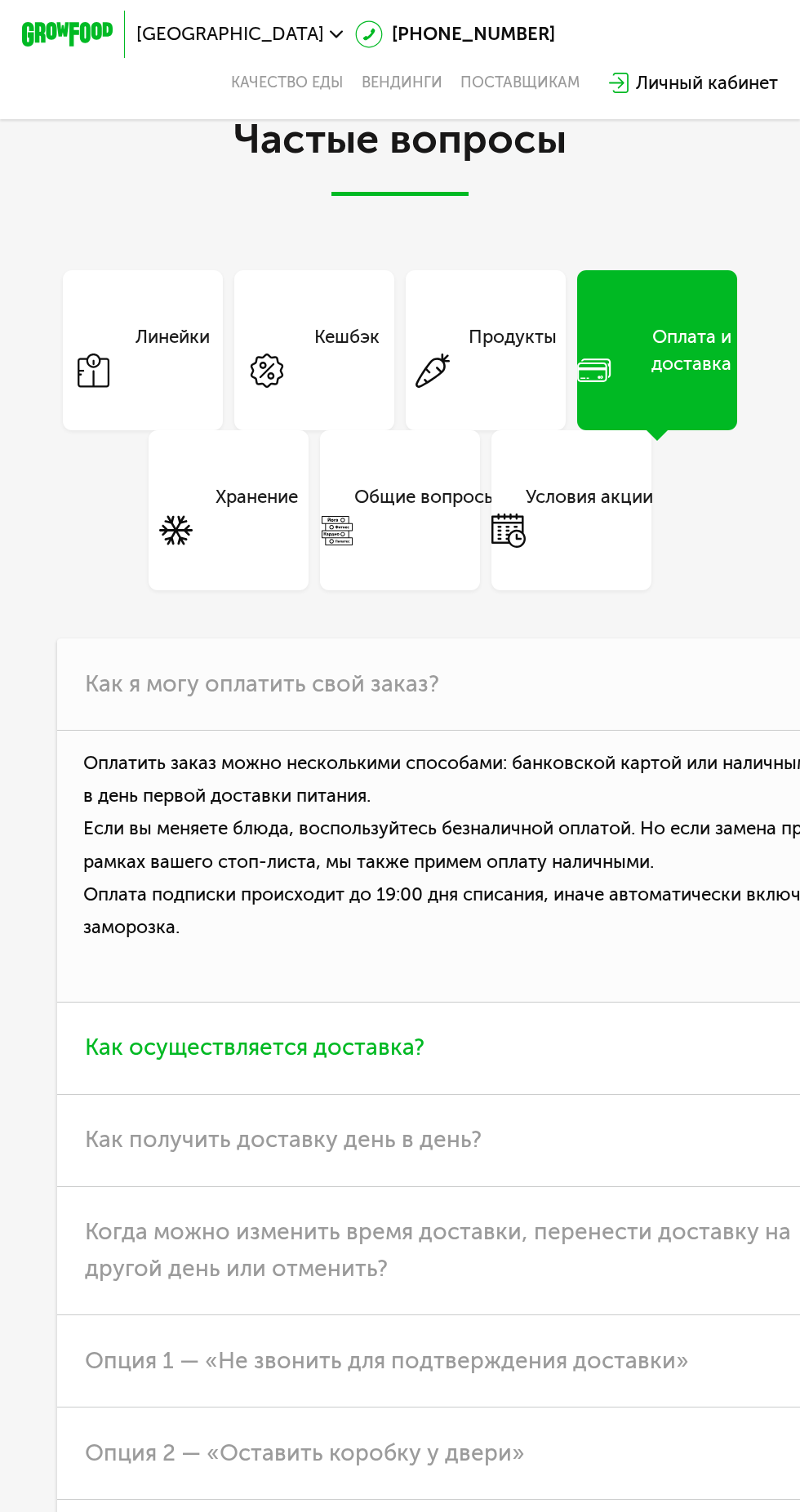
click at [422, 1057] on h3 "Как осуществляется доставка?" at bounding box center [495, 1048] width 877 height 92
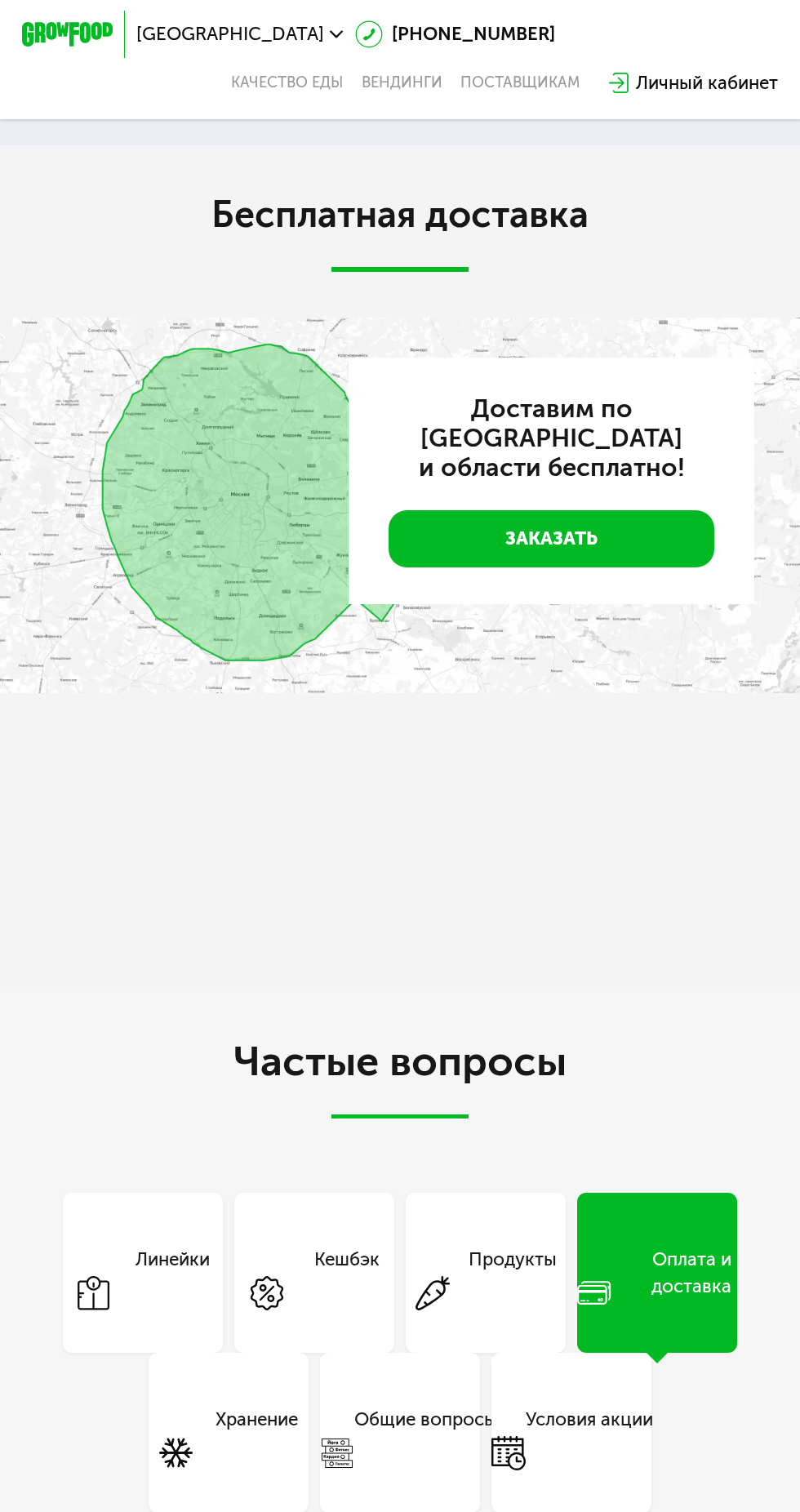
scroll to position [3697, 0]
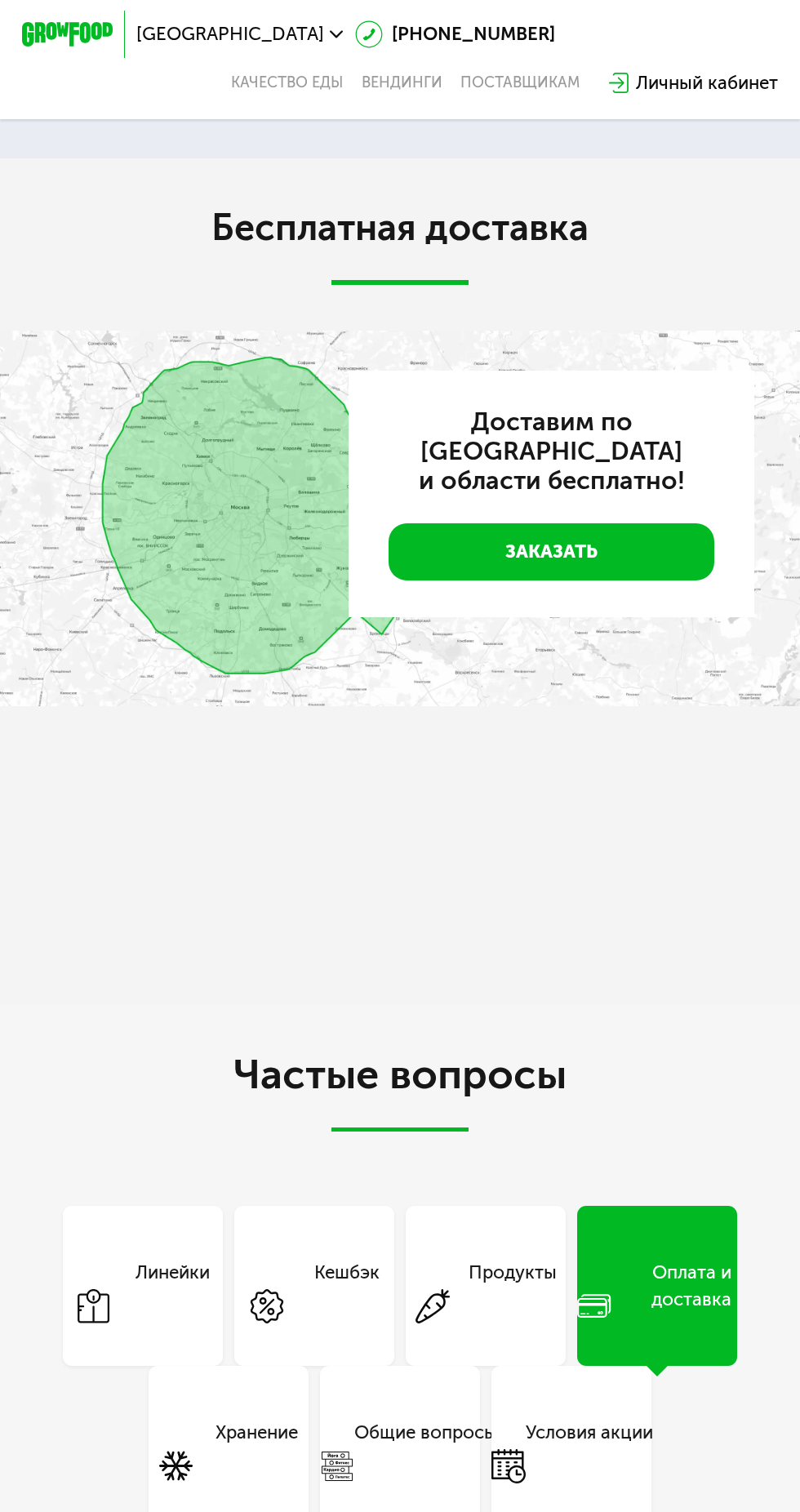
click at [281, 593] on img at bounding box center [400, 518] width 800 height 376
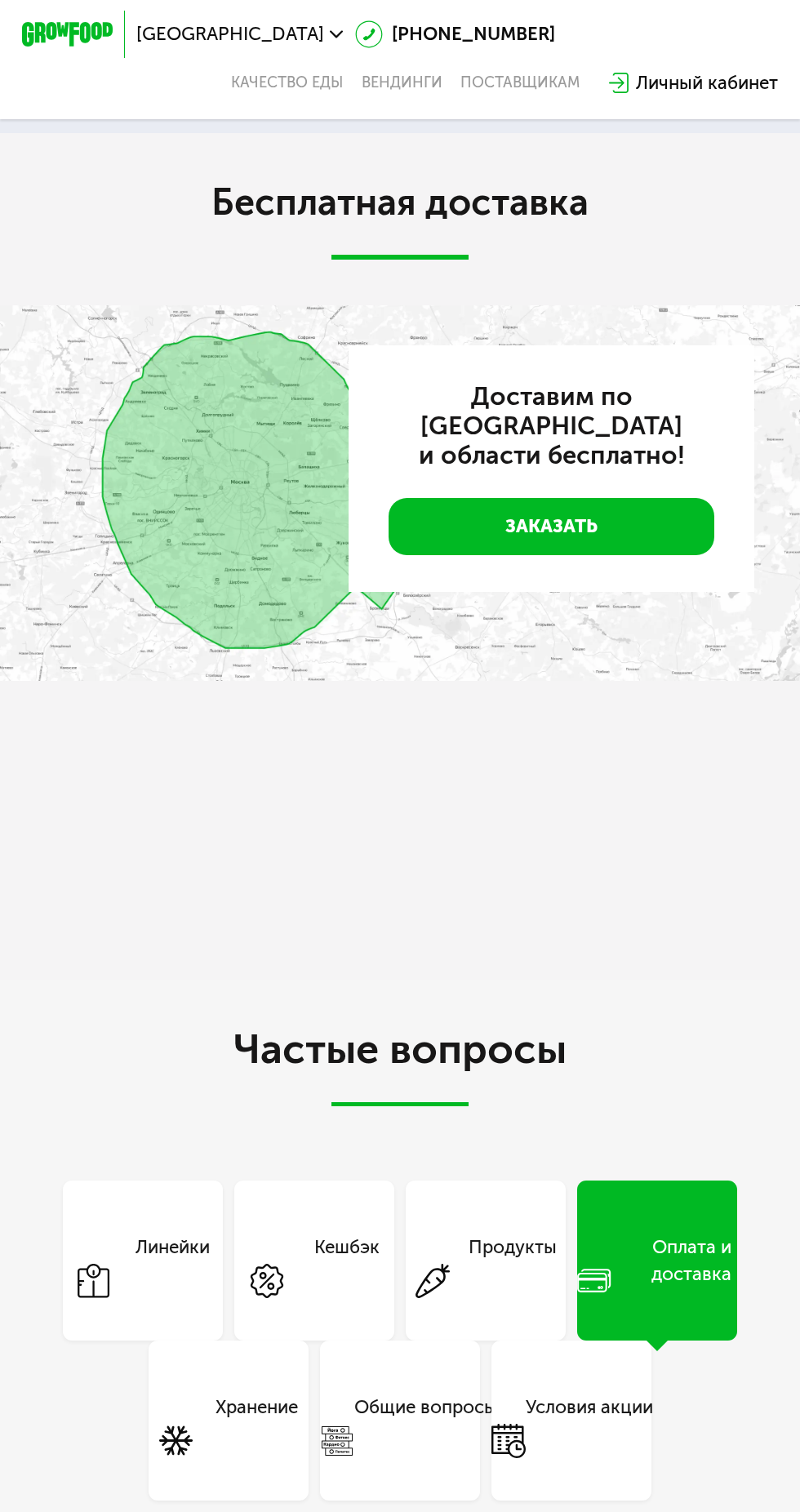
scroll to position [3722, 0]
